Goal: Task Accomplishment & Management: Manage account settings

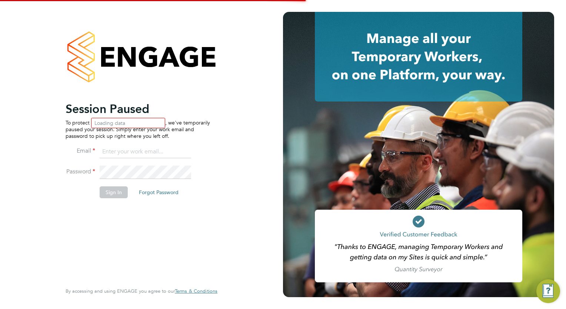
type input "[EMAIL_ADDRESS][DOMAIN_NAME]"
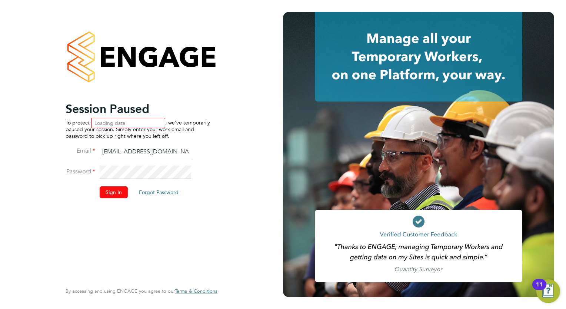
click at [110, 195] on button "Sign In" at bounding box center [114, 192] width 28 height 12
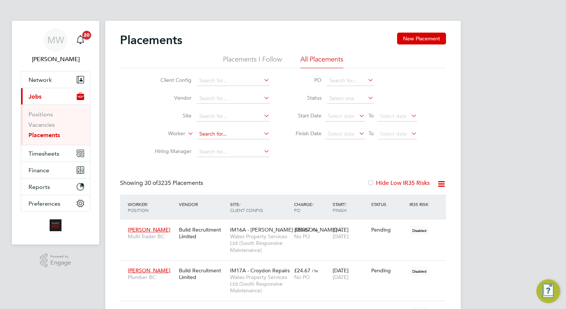
click at [207, 137] on input at bounding box center [233, 134] width 73 height 10
click at [244, 145] on b "Wils" at bounding box center [249, 144] width 10 height 6
type input "[PERSON_NAME]"
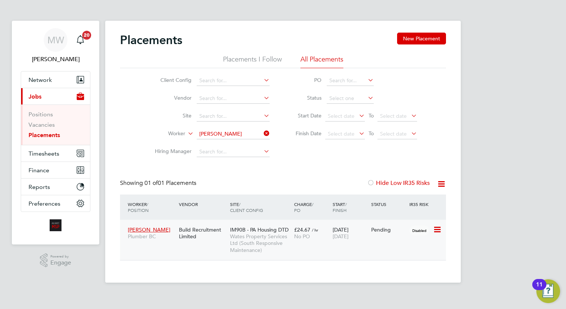
click at [331, 224] on div "[DATE] [DATE]" at bounding box center [350, 233] width 39 height 21
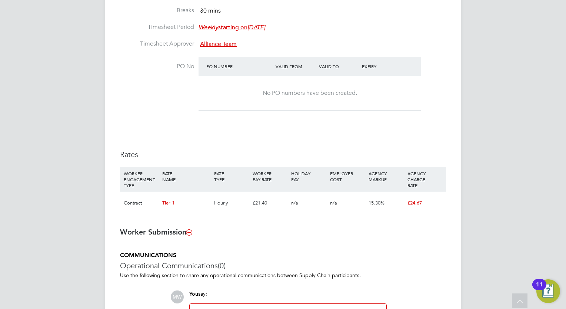
scroll to position [453, 0]
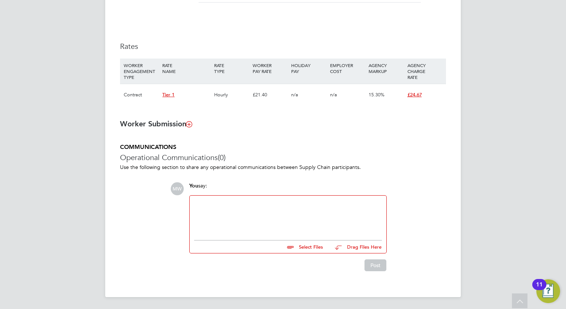
click at [268, 214] on div at bounding box center [288, 216] width 188 height 32
click at [317, 247] on input "file" at bounding box center [326, 245] width 111 height 10
type input "C:\fakepath\Fw_ Reece Wilson COC .zip"
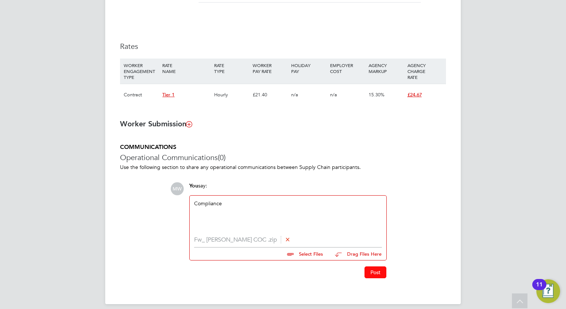
click at [364, 274] on button "Post" at bounding box center [375, 272] width 22 height 12
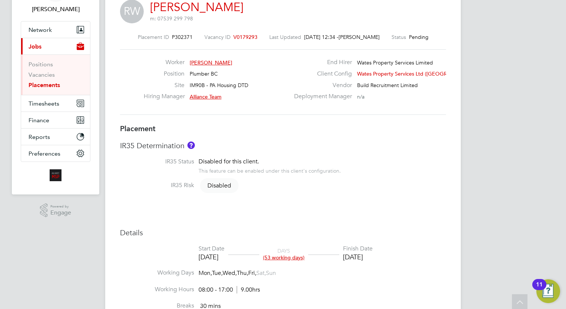
scroll to position [0, 0]
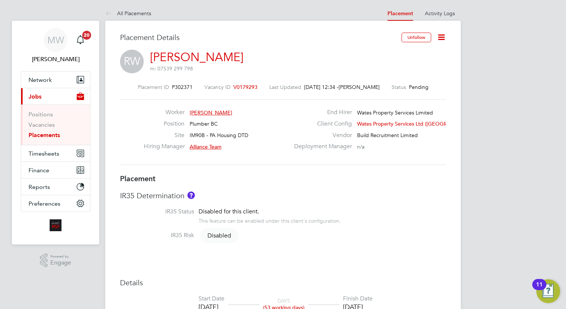
click at [226, 193] on h3 "IR35 Determination" at bounding box center [283, 196] width 326 height 10
click at [162, 308] on li "Start Date 29 Sep 2025 DAYS (53 working days) Finish Date 10 Dec 2025" at bounding box center [283, 307] width 326 height 24
